Goal: Information Seeking & Learning: Check status

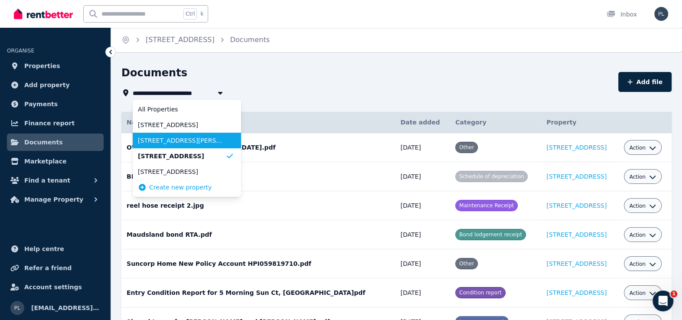
click at [197, 143] on span "[STREET_ADDRESS][PERSON_NAME]" at bounding box center [182, 140] width 88 height 9
type input "**********"
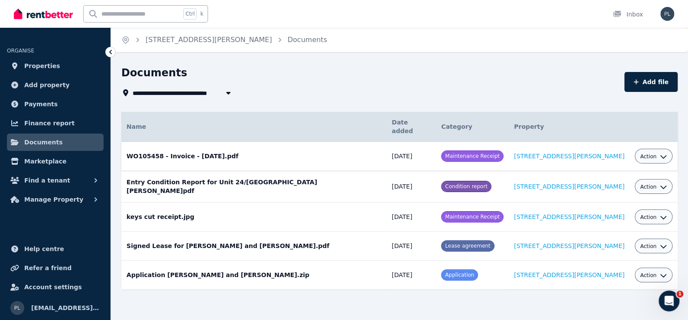
click at [640, 153] on span "Action" at bounding box center [648, 156] width 16 height 7
click at [631, 185] on link "View" at bounding box center [626, 192] width 83 height 16
click at [640, 214] on span "Action" at bounding box center [648, 217] width 16 height 7
click at [602, 244] on link "View" at bounding box center [626, 252] width 83 height 16
click at [52, 124] on span "Finance report" at bounding box center [49, 123] width 50 height 10
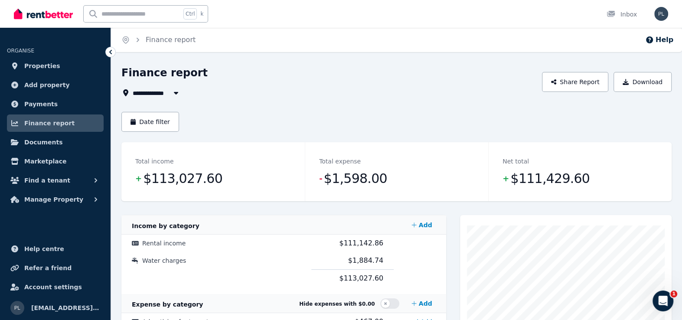
click at [144, 89] on span "All Properties" at bounding box center [161, 93] width 56 height 10
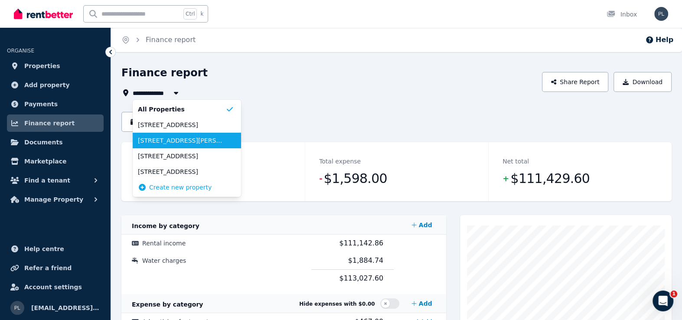
click at [160, 140] on span "[STREET_ADDRESS][PERSON_NAME]" at bounding box center [182, 140] width 88 height 9
type input "**********"
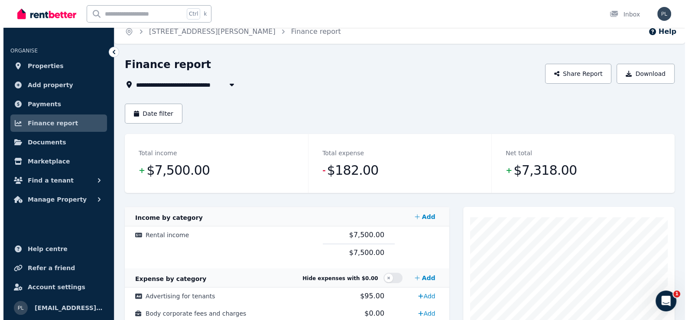
scroll to position [5, 0]
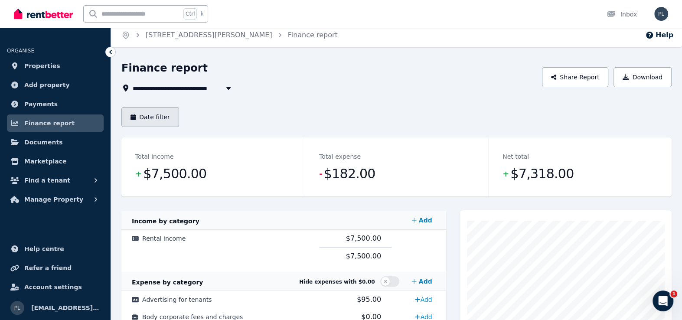
click at [165, 114] on button "Date filter" at bounding box center [150, 117] width 58 height 20
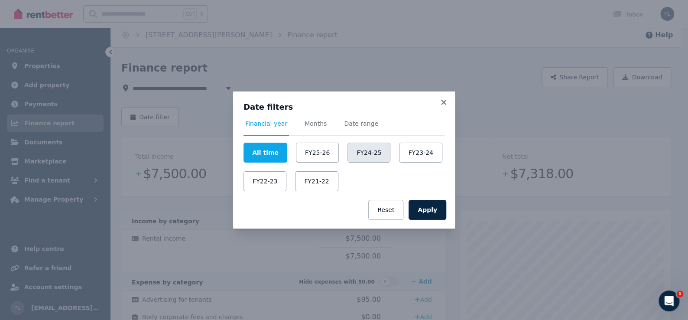
click at [369, 157] on button "FY24-25" at bounding box center [368, 153] width 43 height 20
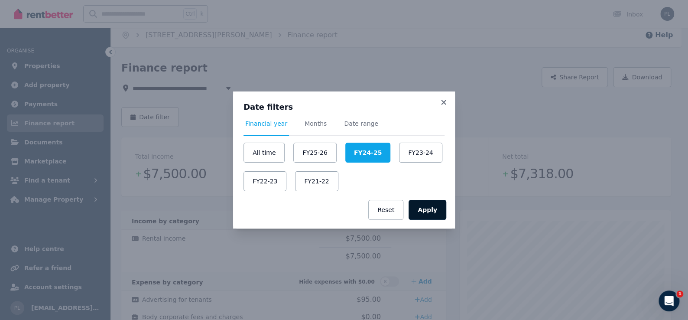
click at [428, 213] on button "Apply" at bounding box center [428, 210] width 38 height 20
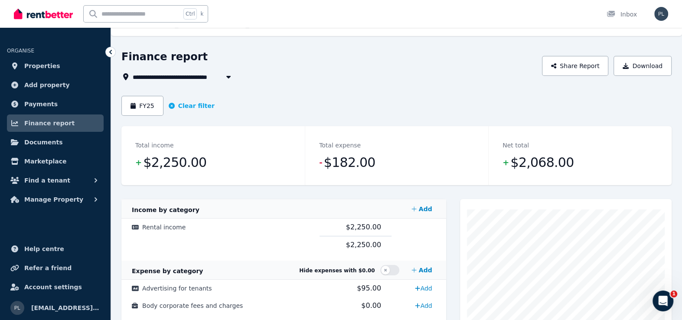
scroll to position [5, 0]
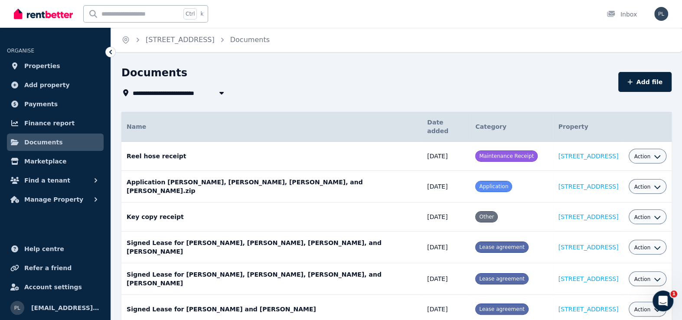
click at [182, 95] on span "[STREET_ADDRESS]" at bounding box center [171, 93] width 76 height 10
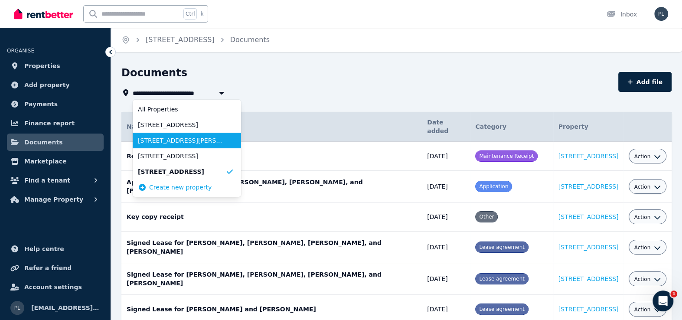
click at [191, 142] on span "[STREET_ADDRESS][PERSON_NAME]" at bounding box center [182, 140] width 88 height 9
type input "**********"
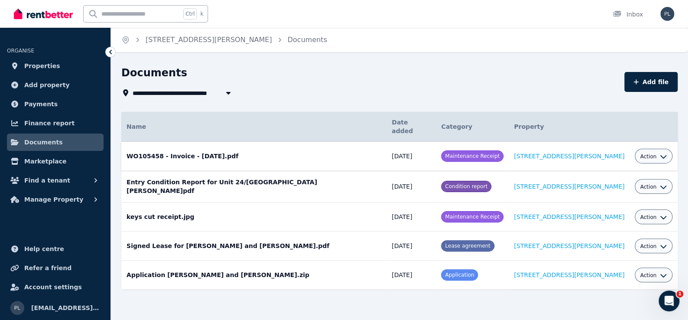
click at [660, 153] on icon "button" at bounding box center [663, 156] width 7 height 7
click at [620, 184] on link "View" at bounding box center [626, 192] width 83 height 16
